Goal: Complete application form

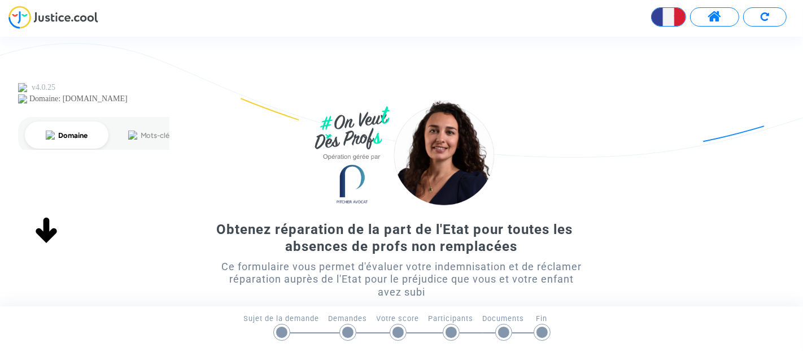
click at [61, 14] on img at bounding box center [53, 17] width 90 height 23
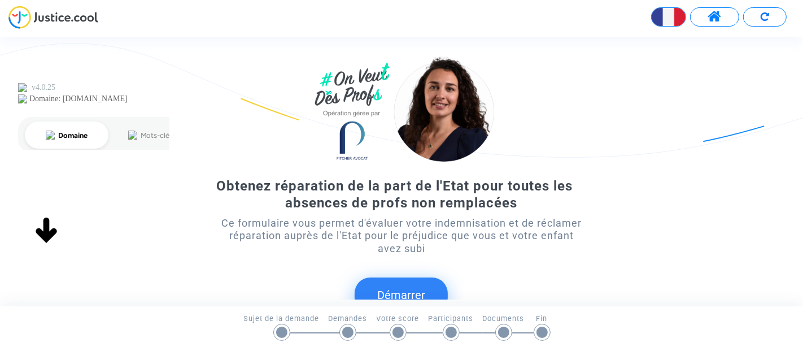
scroll to position [122, 0]
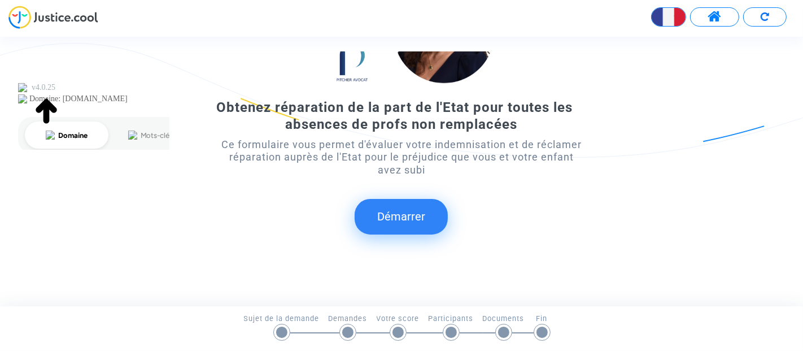
click at [716, 11] on span at bounding box center [714, 17] width 14 height 15
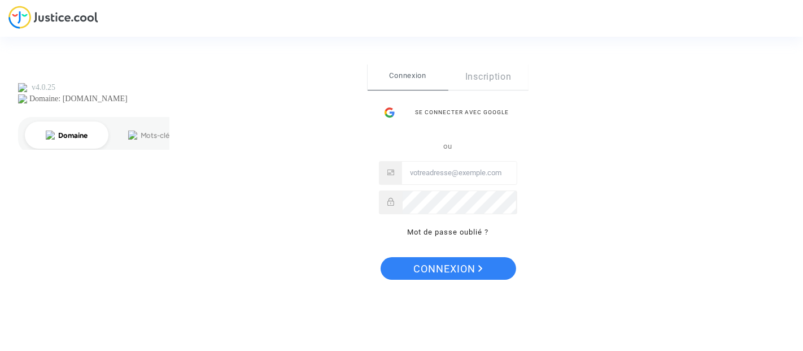
drag, startPoint x: 86, startPoint y: 26, endPoint x: 63, endPoint y: 23, distance: 22.8
click at [63, 23] on div "Se connecter Connexion Inscription Se connecter avec Google ou Mot de passe oub…" at bounding box center [401, 175] width 803 height 351
click at [31, 20] on div "Se connecter Connexion Inscription Se connecter avec Google ou Mot de passe oub…" at bounding box center [401, 175] width 803 height 351
